Goal: Task Accomplishment & Management: Manage account settings

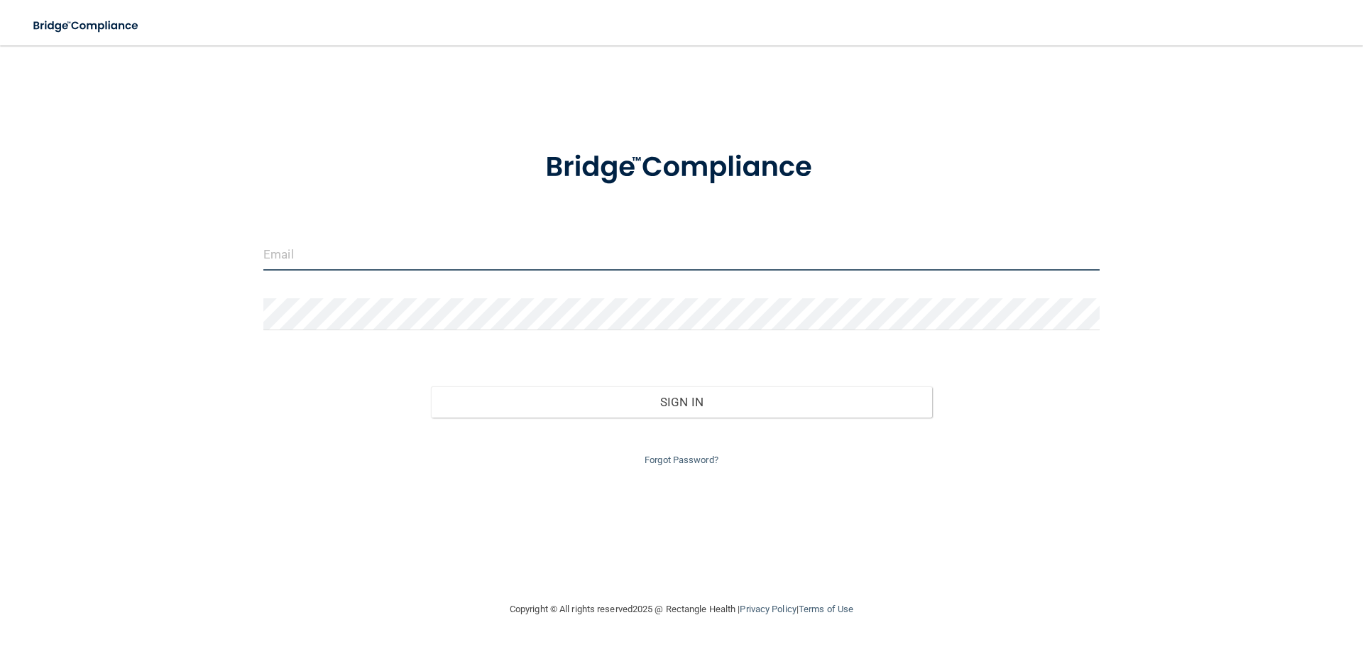
click at [365, 260] on input "email" at bounding box center [681, 254] width 836 height 32
type input "[EMAIL_ADDRESS][DOMAIN_NAME]"
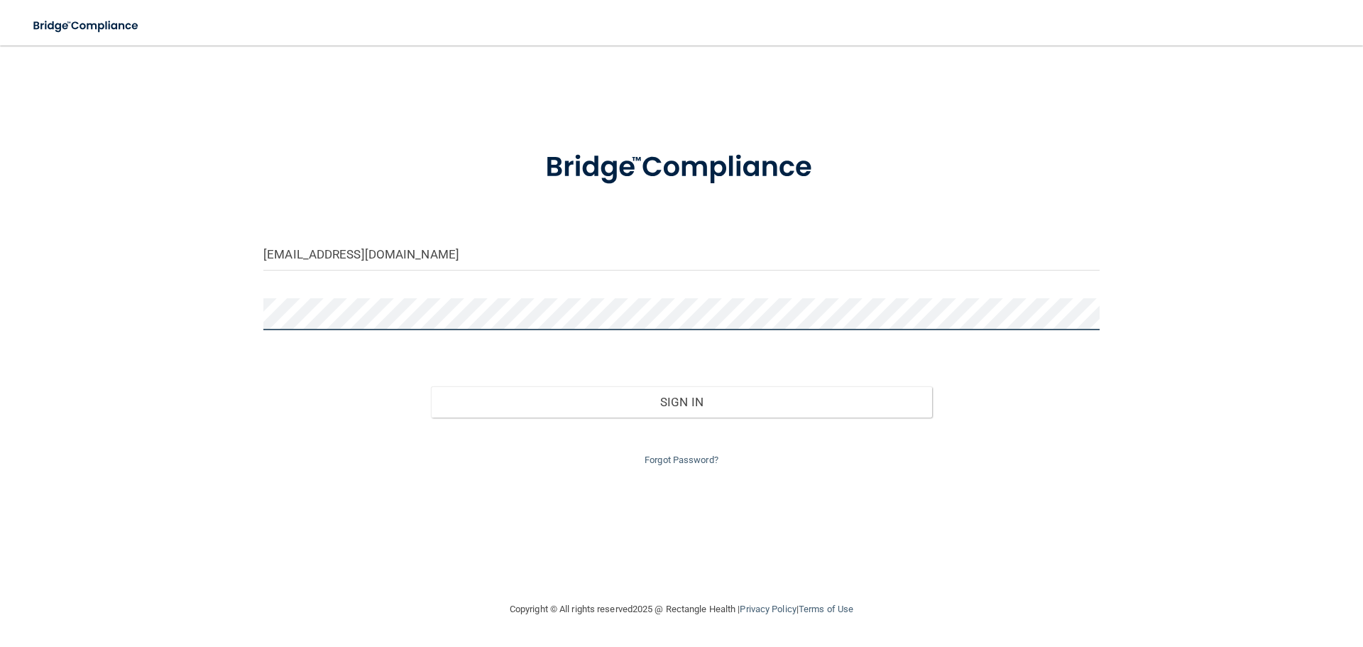
click at [431, 386] on button "Sign In" at bounding box center [682, 401] width 502 height 31
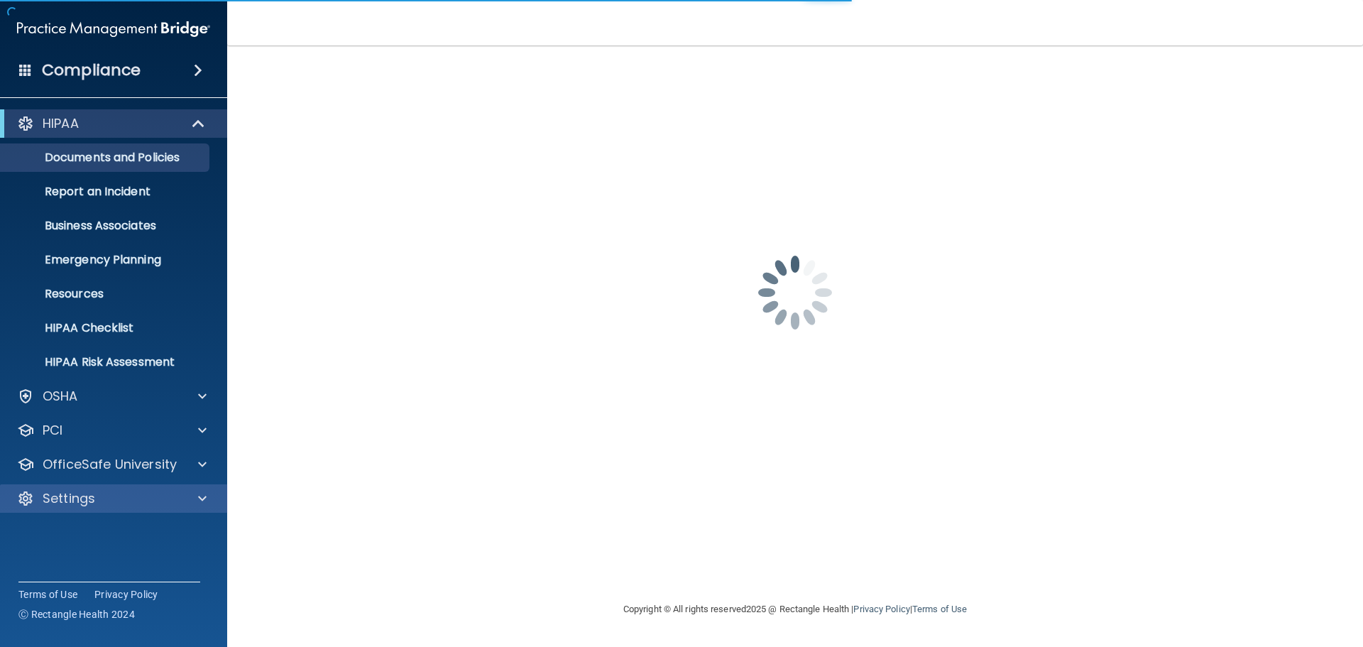
click at [70, 507] on div "Settings" at bounding box center [114, 498] width 228 height 28
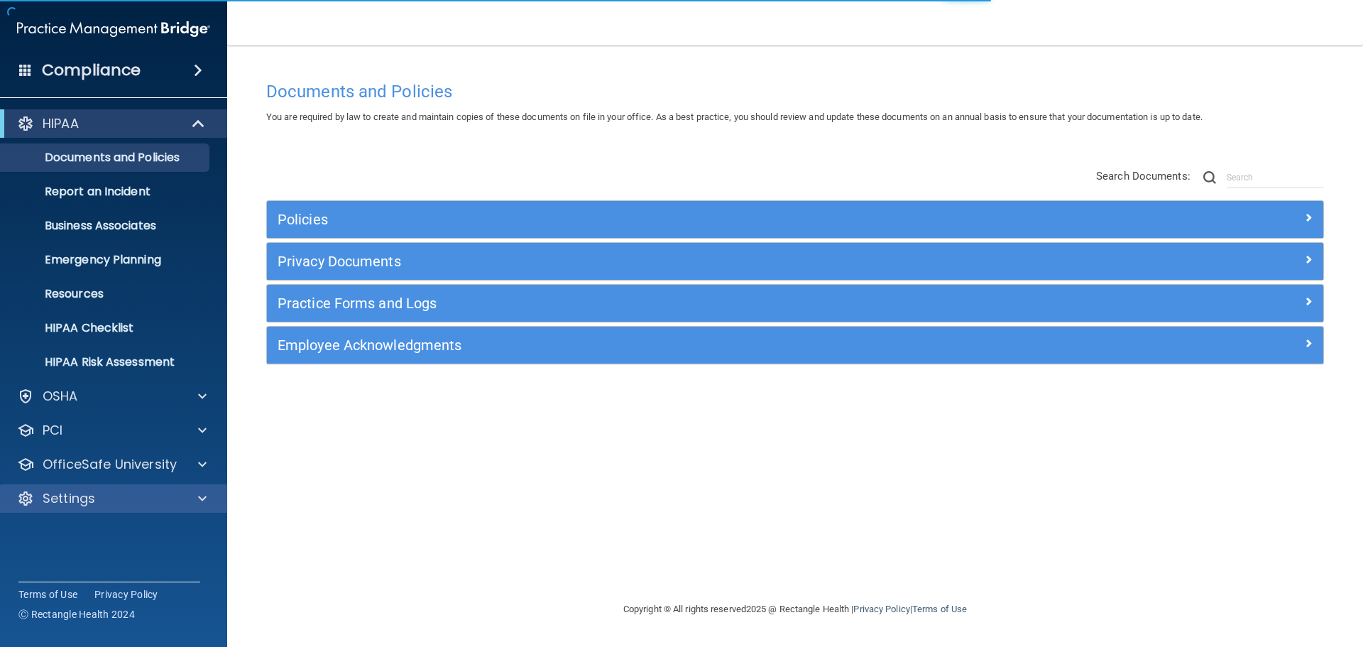
click at [75, 507] on div "Settings" at bounding box center [114, 498] width 228 height 28
click at [127, 510] on div "Settings" at bounding box center [114, 498] width 228 height 28
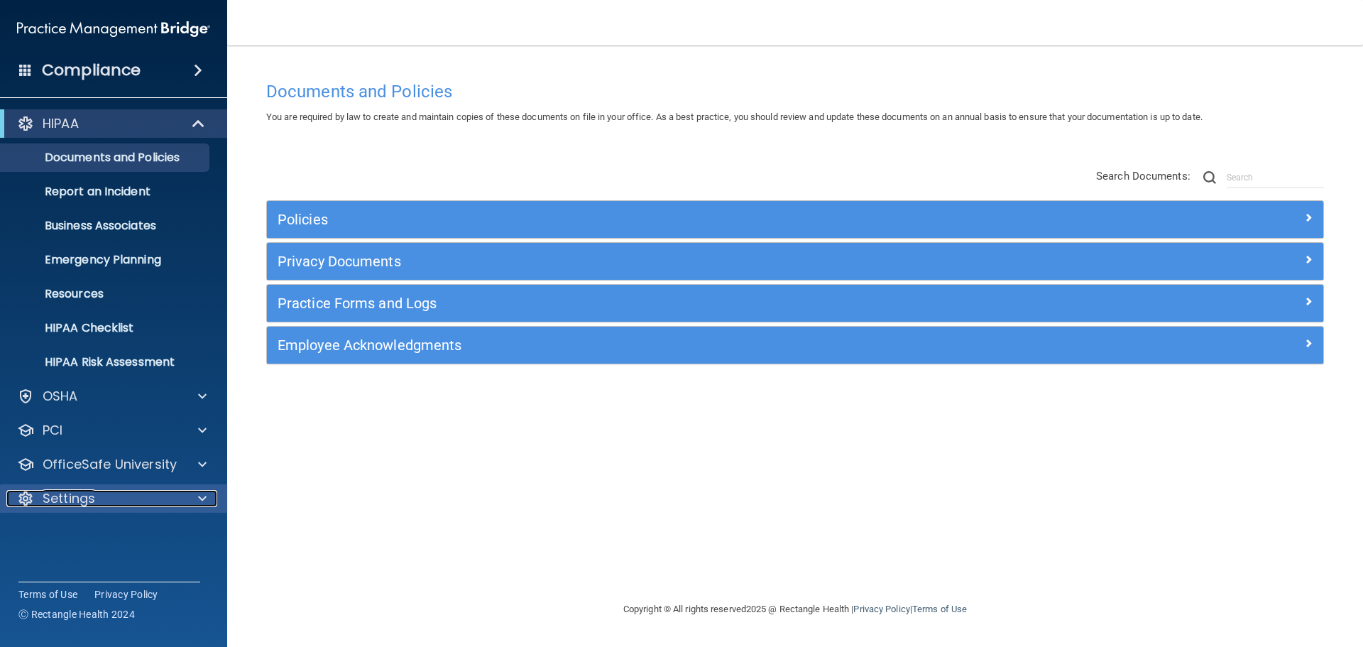
click at [196, 493] on div at bounding box center [199, 498] width 35 height 17
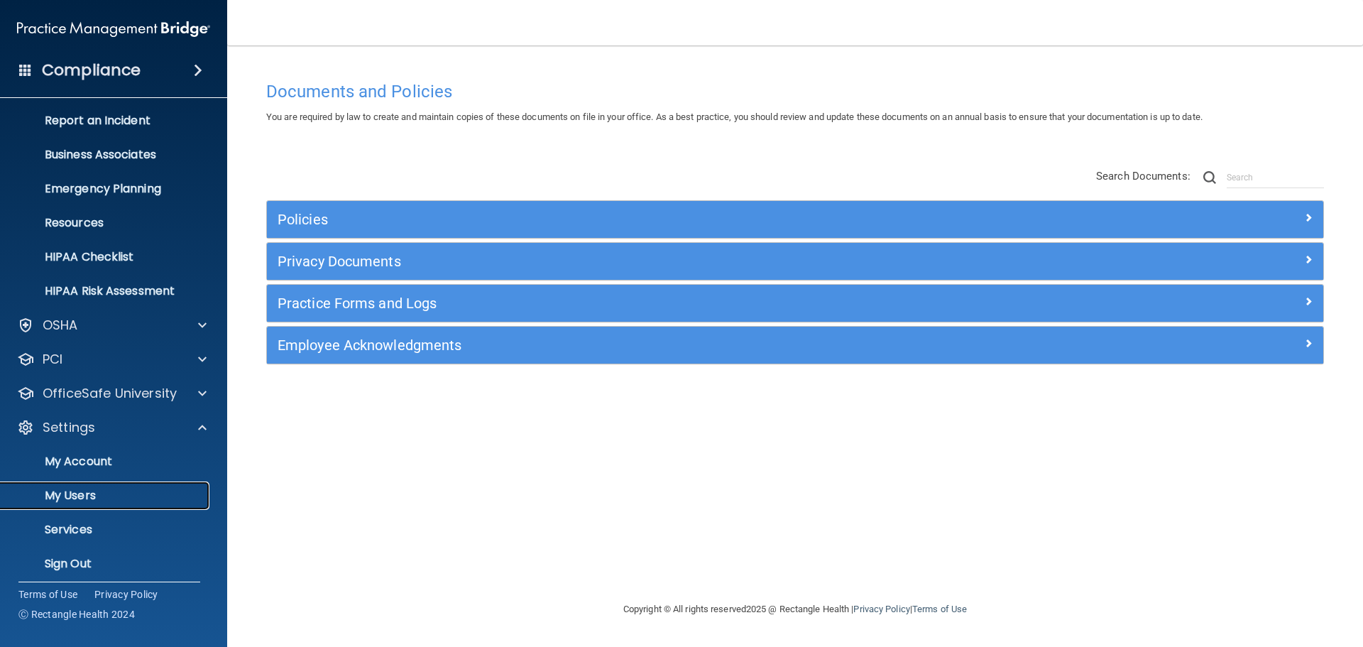
click at [72, 500] on p "My Users" at bounding box center [106, 495] width 194 height 14
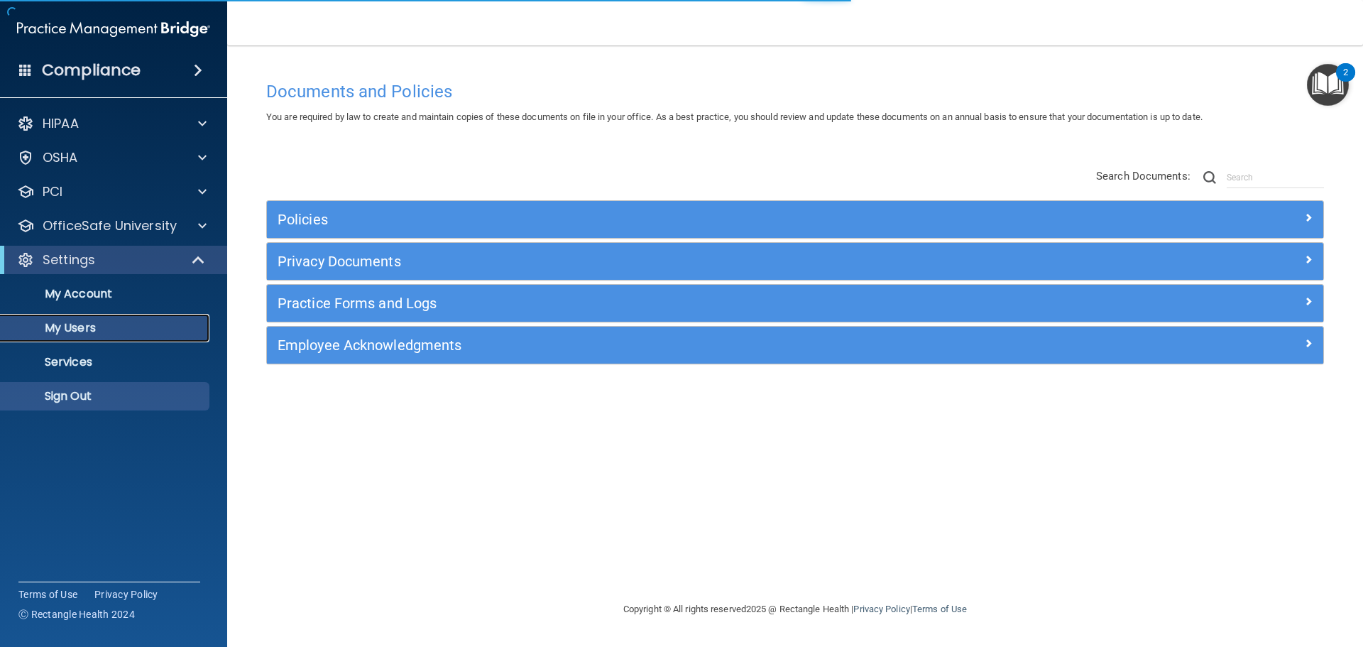
select select "20"
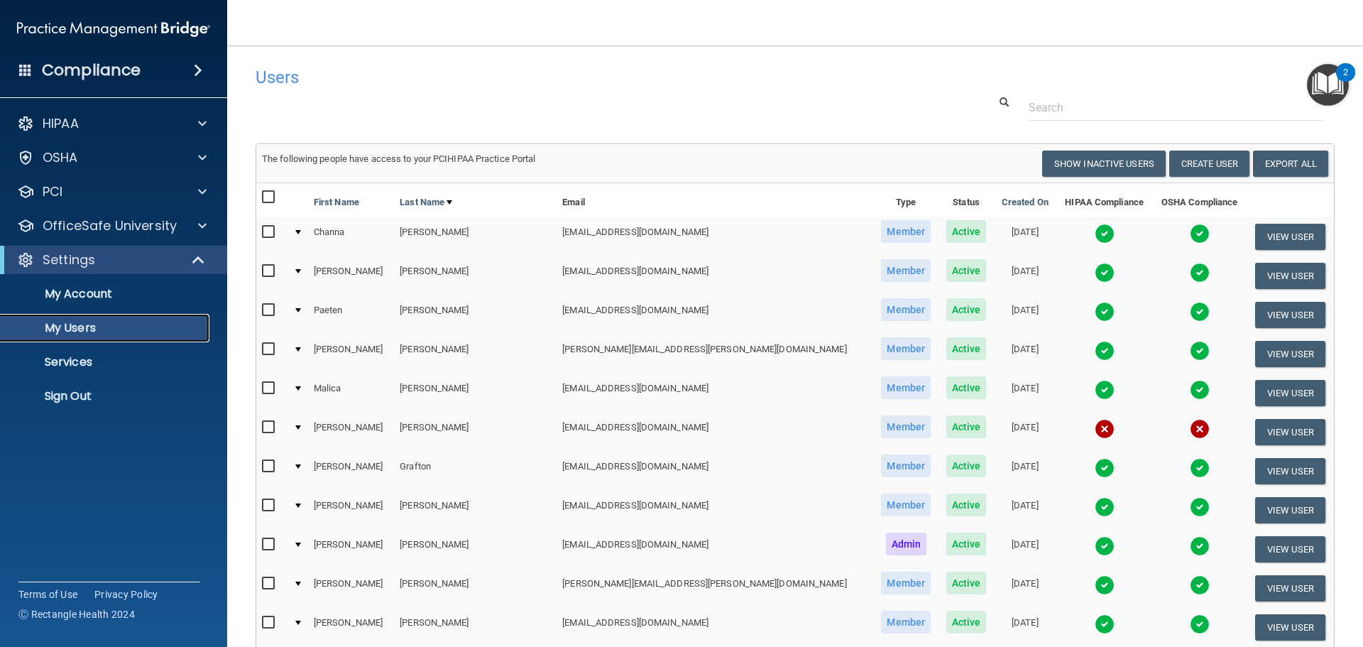
scroll to position [71, 0]
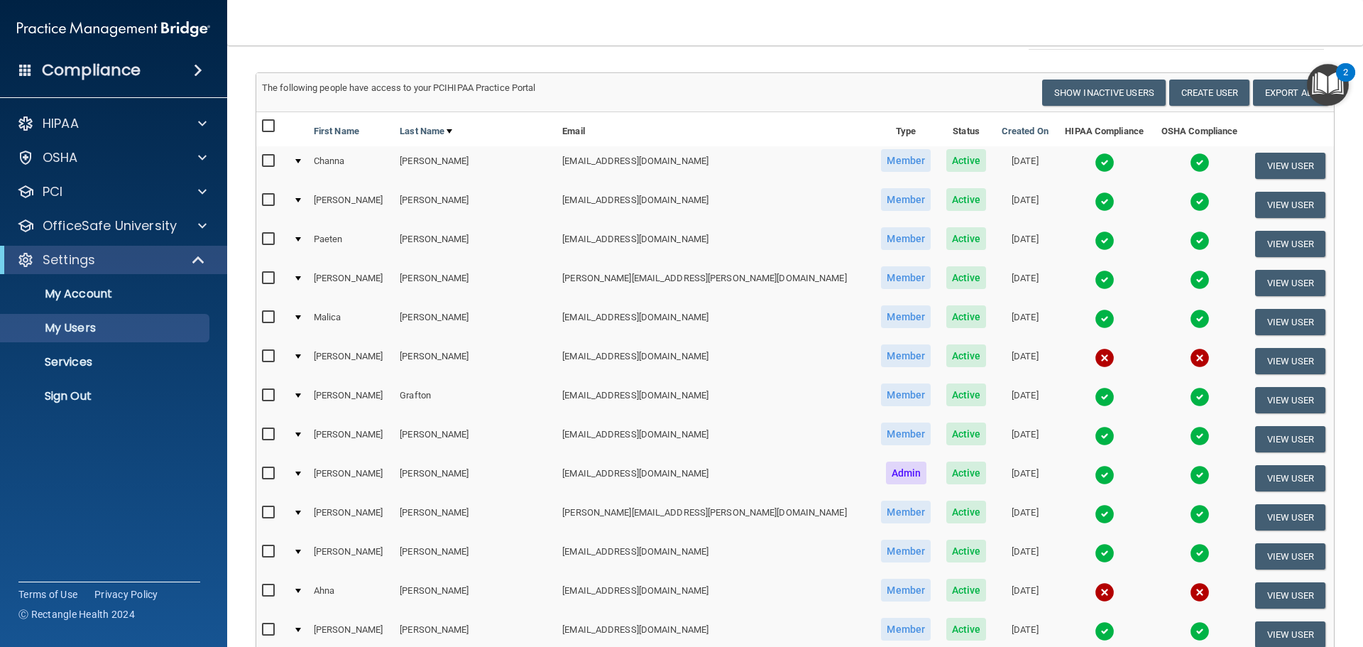
click at [264, 353] on input "checkbox" at bounding box center [270, 356] width 16 height 11
checkbox input "true"
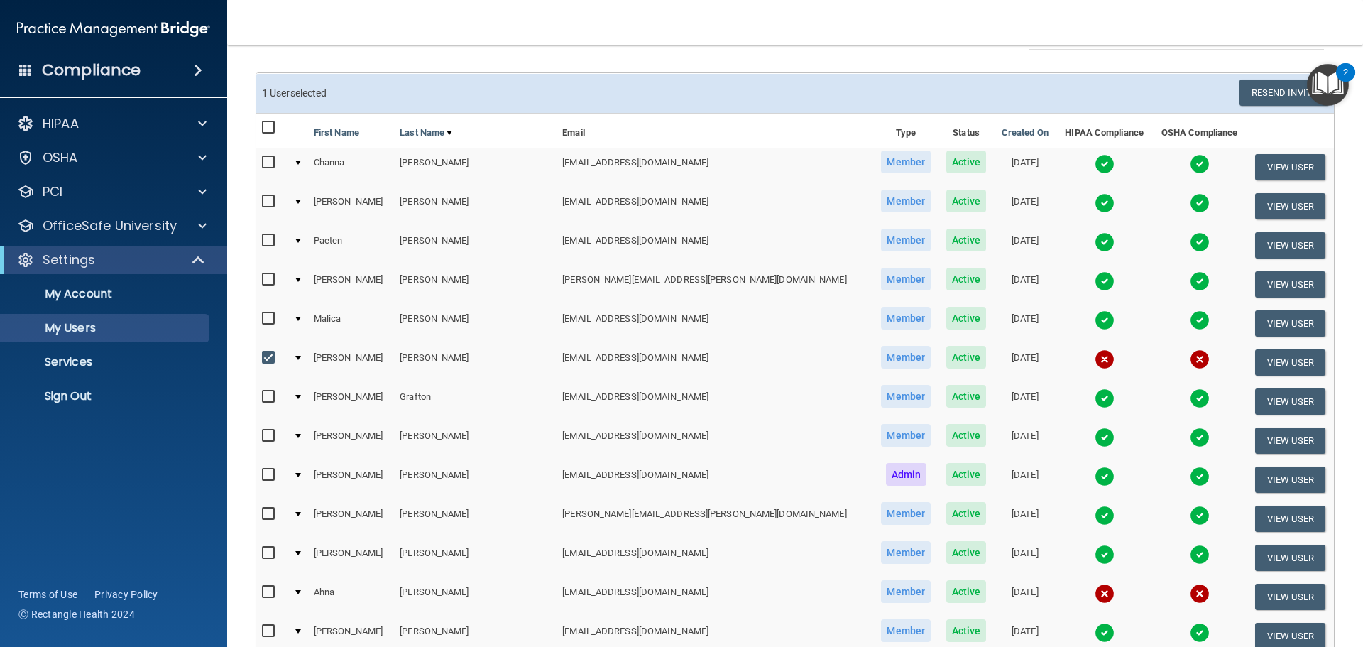
scroll to position [0, 0]
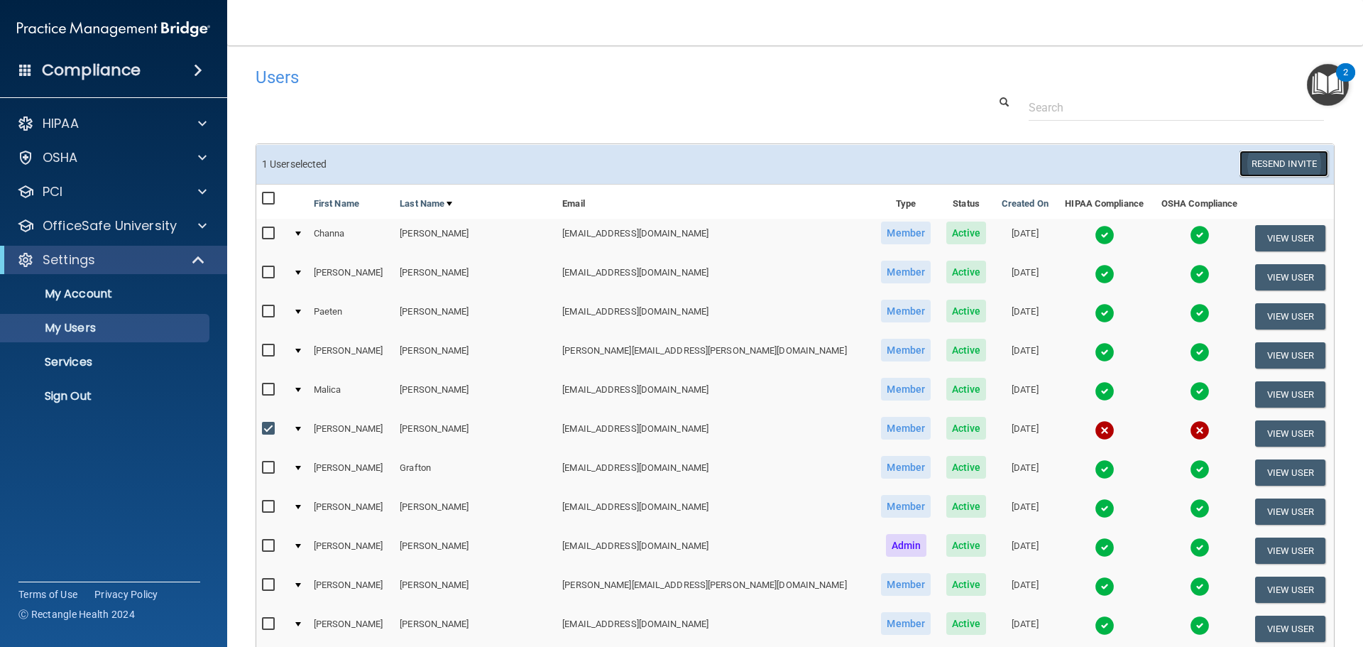
click at [1279, 163] on button "Resend Invite" at bounding box center [1283, 163] width 89 height 26
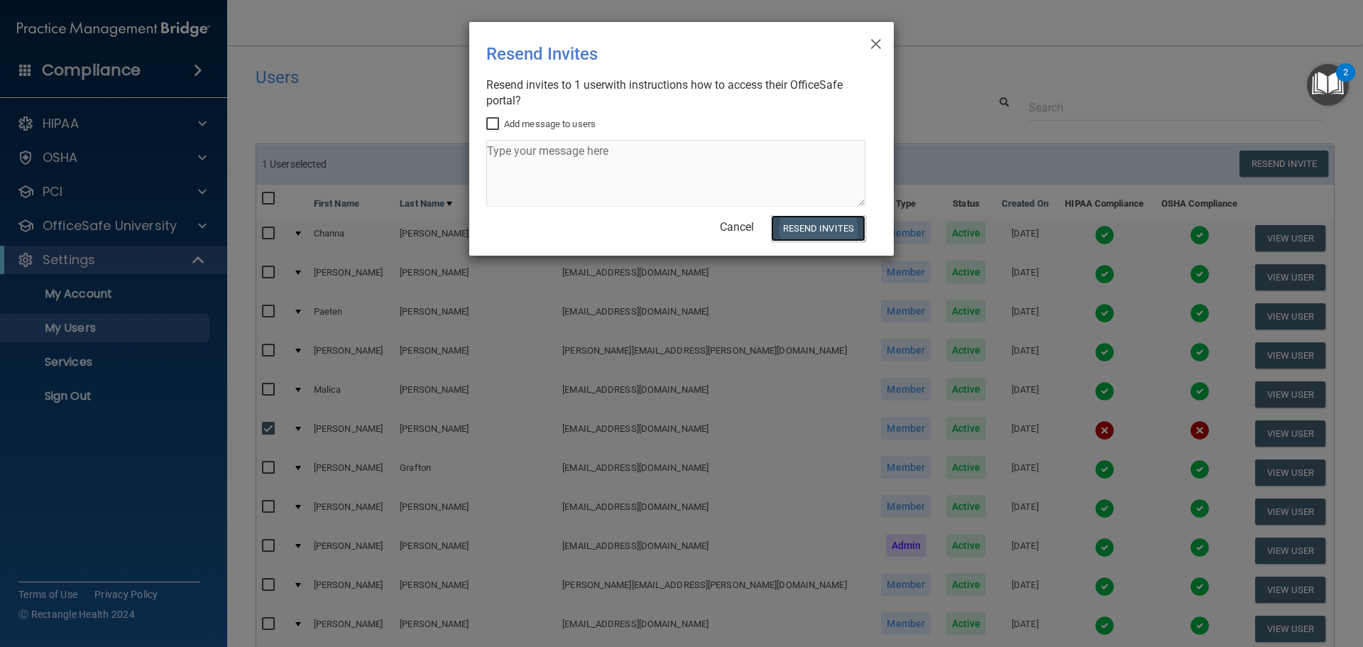
click at [821, 224] on button "Resend Invites" at bounding box center [818, 228] width 94 height 26
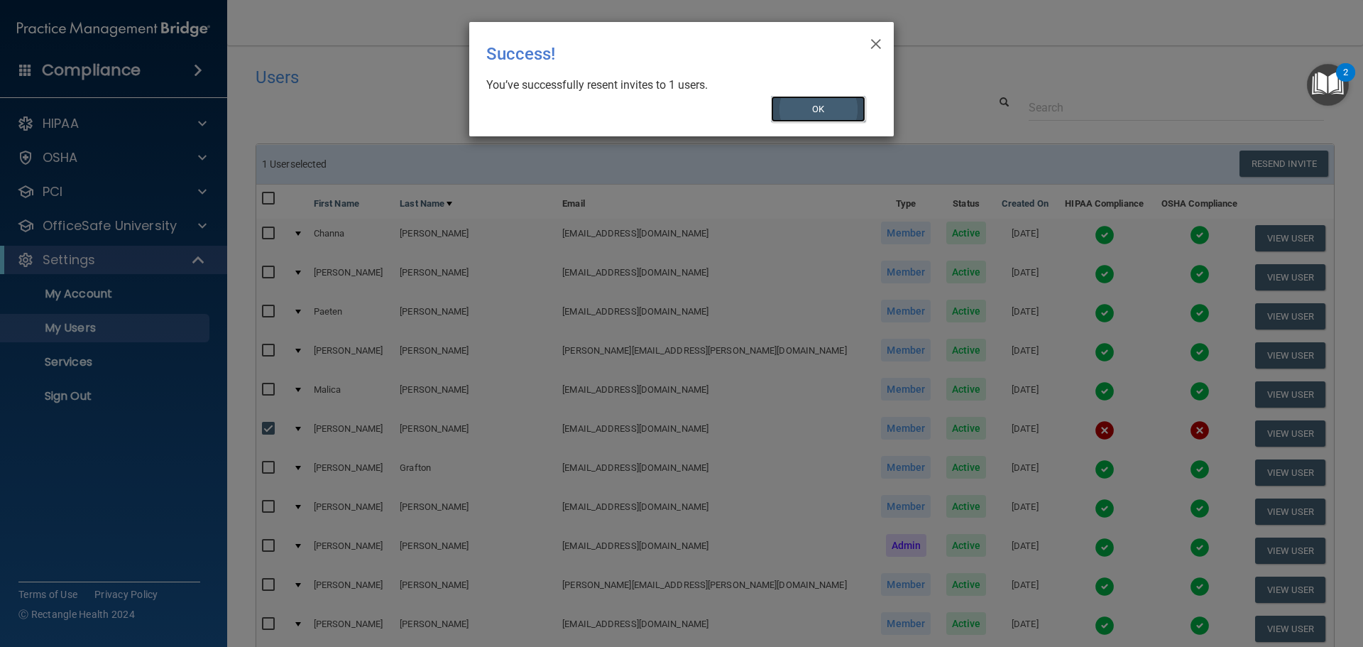
click at [820, 98] on button "OK" at bounding box center [818, 109] width 95 height 26
